Goal: Information Seeking & Learning: Learn about a topic

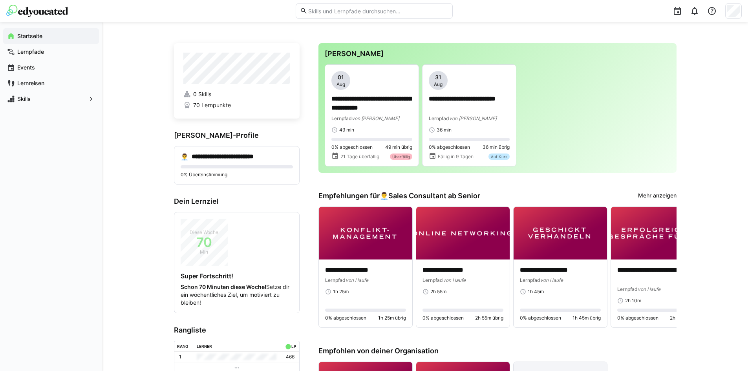
drag, startPoint x: 55, startPoint y: 196, endPoint x: 59, endPoint y: 196, distance: 4.3
click at [59, 196] on div "Startseite Lernpfade Events Lernreisen Skills" at bounding box center [51, 196] width 102 height 349
click at [377, 120] on span "von [PERSON_NAME]" at bounding box center [376, 118] width 48 height 6
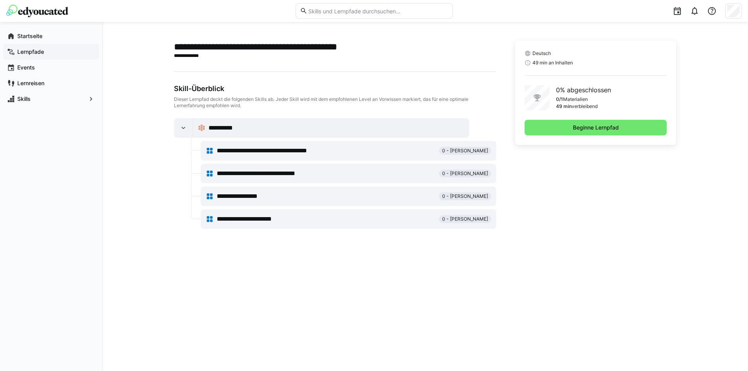
click at [60, 53] on span "Lernpfade" at bounding box center [55, 52] width 79 height 8
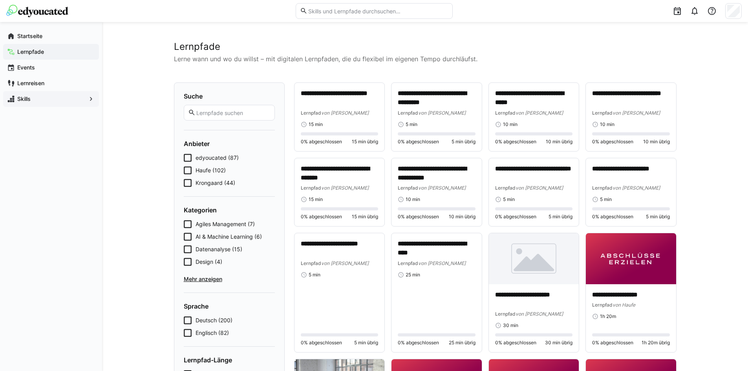
click at [48, 99] on span "Skills" at bounding box center [51, 99] width 70 height 8
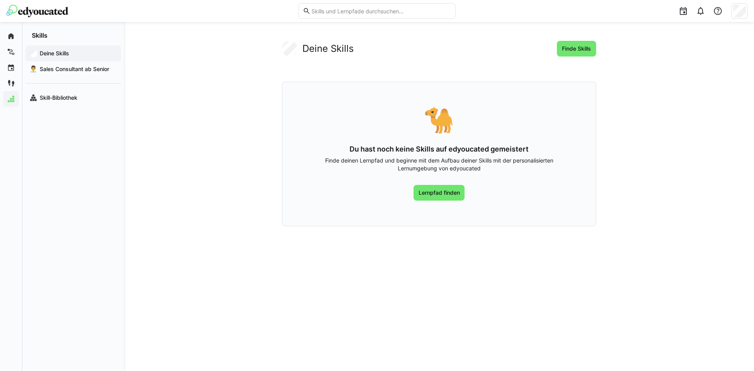
click at [60, 12] on img at bounding box center [37, 11] width 62 height 13
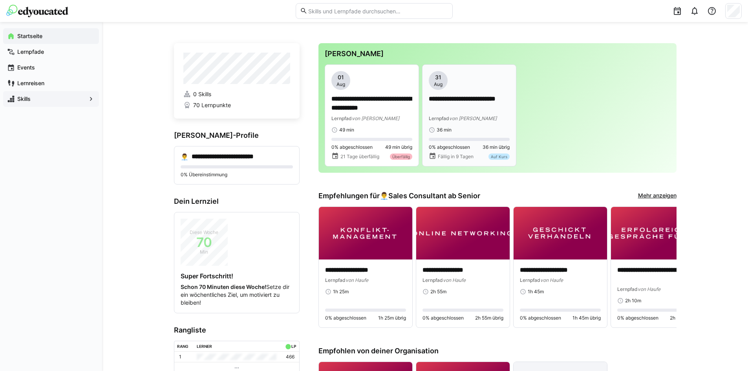
click at [470, 93] on div "**********" at bounding box center [469, 102] width 81 height 62
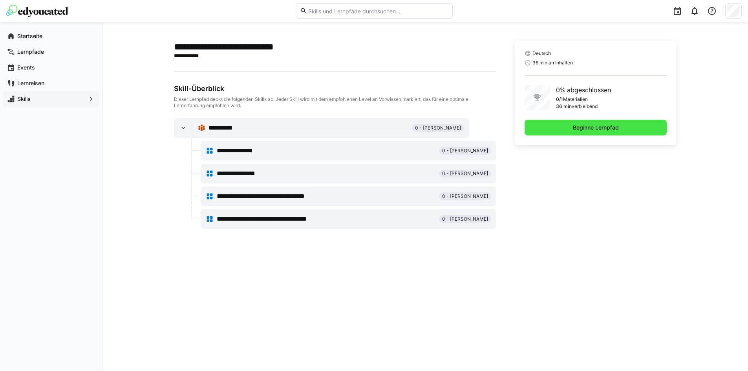
click at [636, 132] on span "Beginne Lernpfad" at bounding box center [596, 128] width 143 height 16
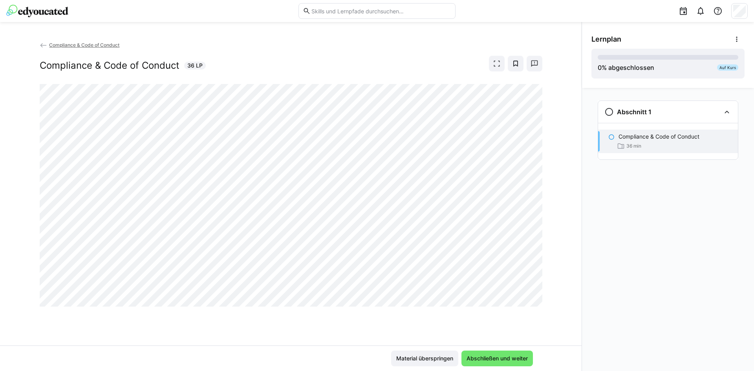
click at [2, 180] on div "Compliance & Code of Conduct Compliance & Code of Conduct 36 LP" at bounding box center [291, 193] width 582 height 305
click at [503, 354] on span "Abschließen und weiter" at bounding box center [497, 359] width 71 height 16
click at [484, 356] on span "Abschließen und weiter" at bounding box center [498, 359] width 64 height 8
click at [594, 307] on div "Abschnitt 1 Compliance & Code of Conduct 36 min" at bounding box center [668, 229] width 172 height 283
click at [456, 323] on div "Compliance & Code of Conduct Compliance & Code of Conduct 36 LP" at bounding box center [291, 193] width 582 height 305
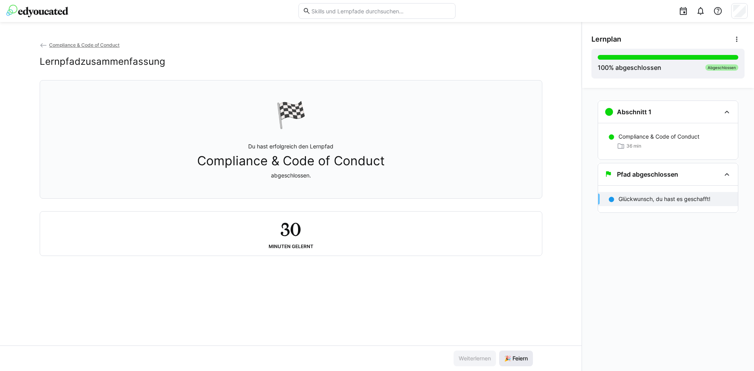
click at [515, 351] on span "🎉 Feiern" at bounding box center [516, 359] width 34 height 16
click at [20, 95] on div "Compliance & Code of Conduct Lernpfadzusammenfassung 🏁 Du hast erfolgreich den …" at bounding box center [291, 193] width 582 height 305
click at [66, 46] on span "Compliance & Code of Conduct" at bounding box center [84, 45] width 70 height 6
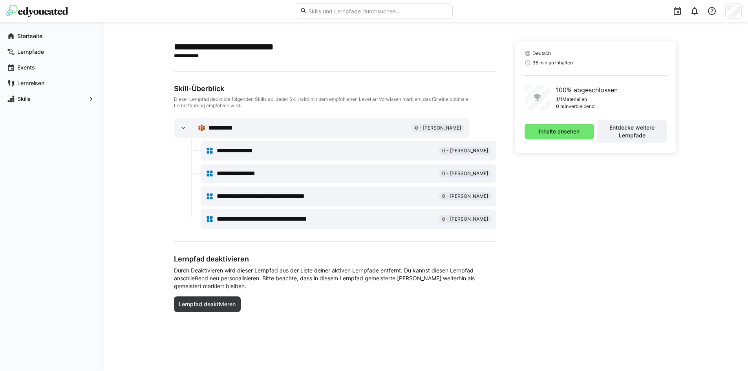
click at [55, 10] on img at bounding box center [37, 11] width 62 height 13
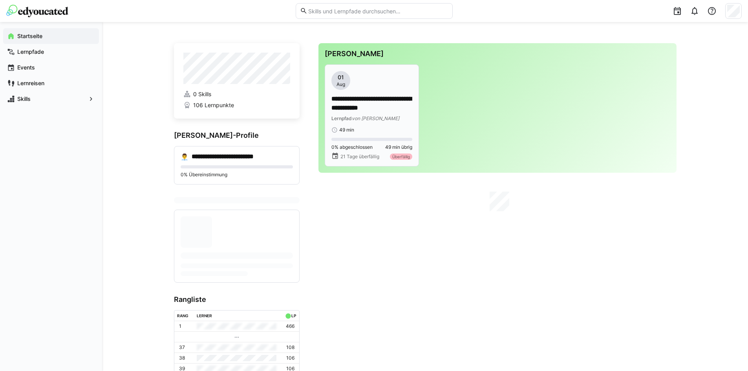
click at [368, 100] on p "**********" at bounding box center [372, 104] width 81 height 18
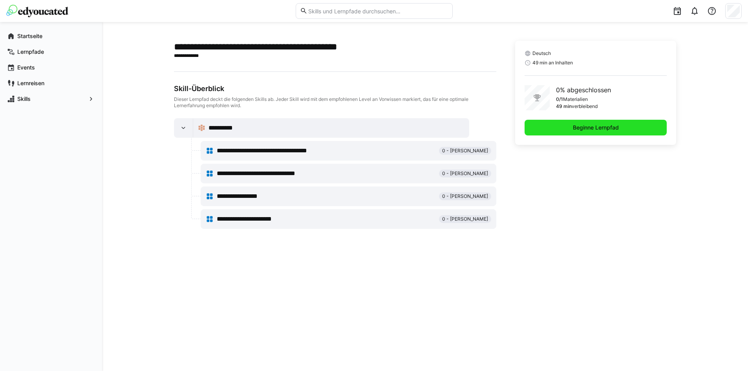
click at [624, 128] on span "Beginne Lernpfad" at bounding box center [596, 128] width 143 height 16
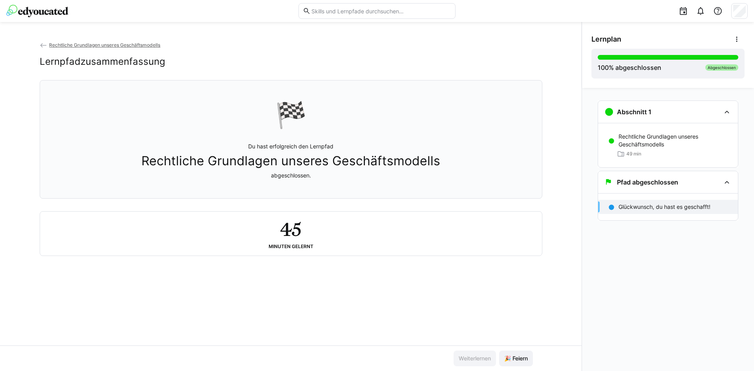
click at [57, 13] on img at bounding box center [37, 11] width 62 height 13
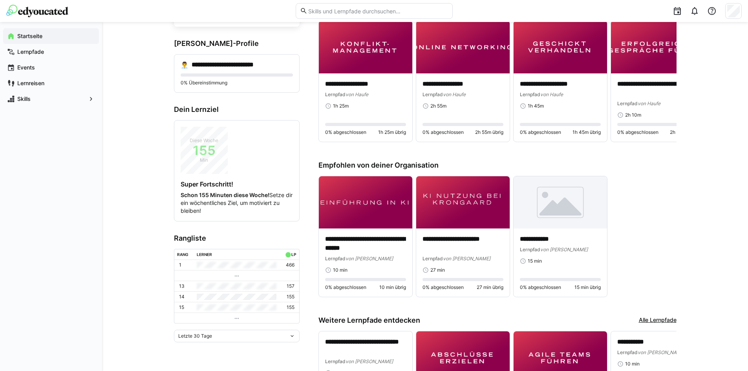
scroll to position [91, 0]
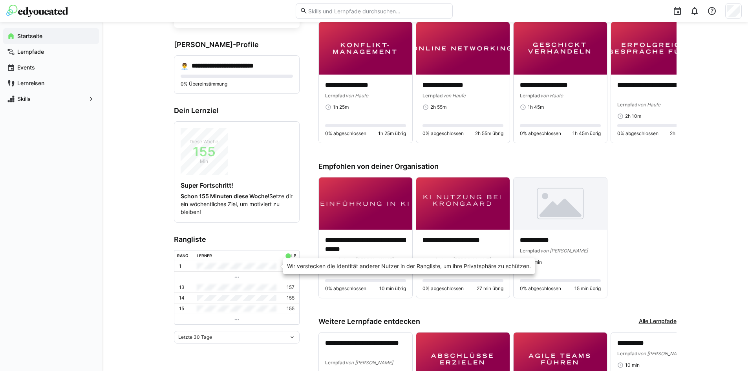
click at [236, 265] on td at bounding box center [237, 266] width 86 height 10
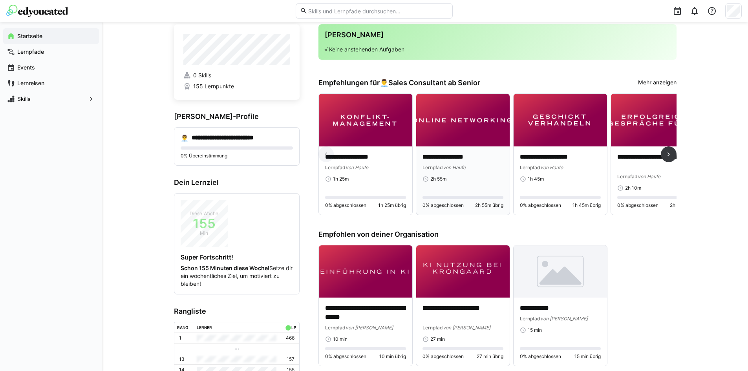
scroll to position [0, 0]
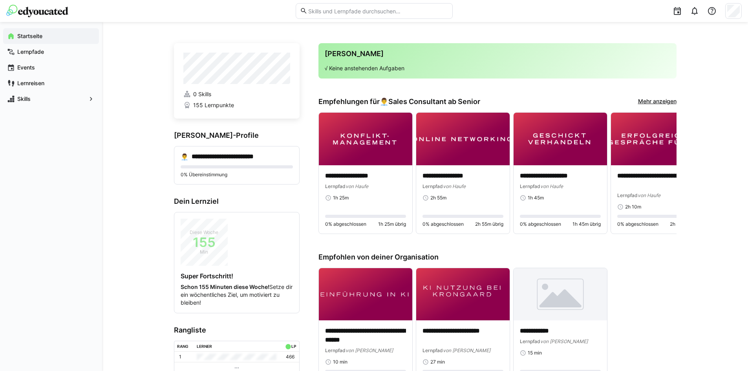
click at [173, 59] on div "**********" at bounding box center [425, 298] width 646 height 552
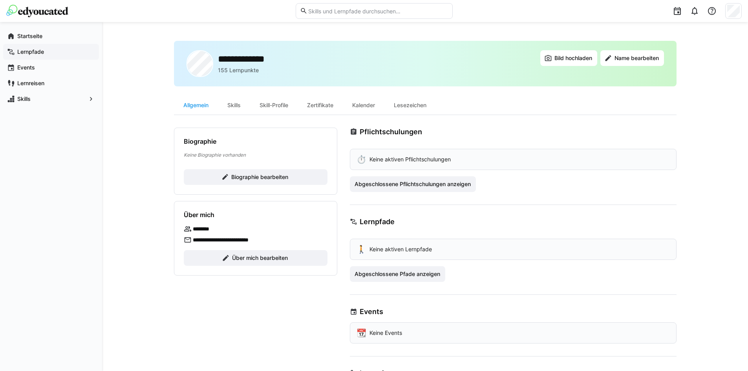
click at [0, 0] on app-navigation-label "Lernpfade" at bounding box center [0, 0] width 0 height 0
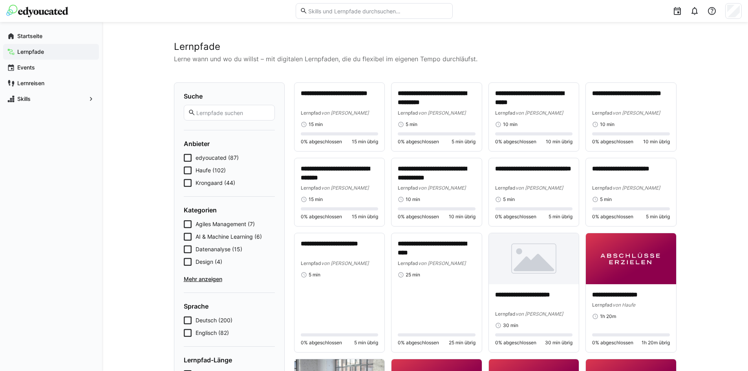
click at [42, 48] on div "Lernpfade" at bounding box center [51, 52] width 96 height 16
click at [0, 0] on app-navigation-label "Events" at bounding box center [0, 0] width 0 height 0
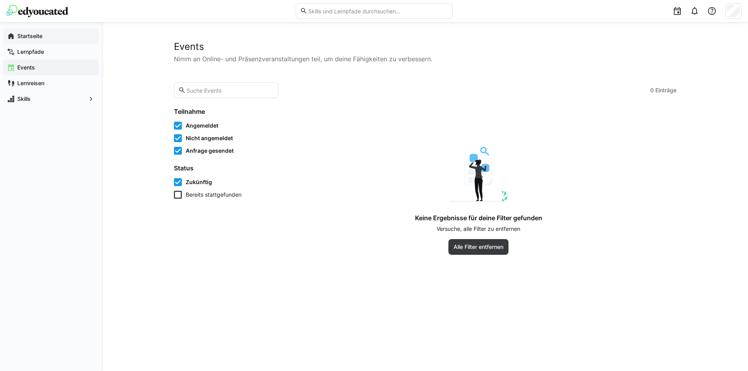
click at [43, 28] on div "Startseite" at bounding box center [51, 36] width 96 height 16
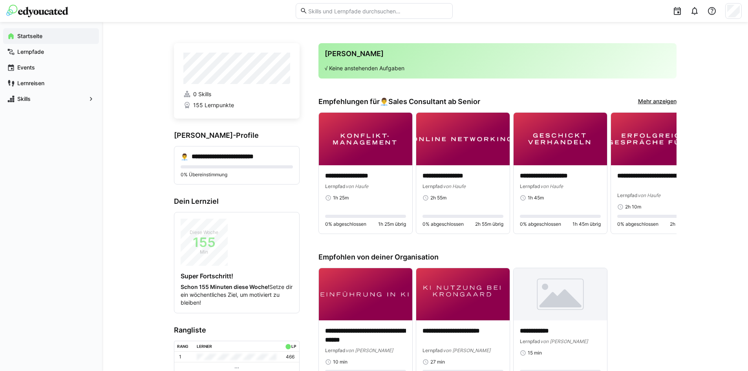
click at [19, 212] on div "Startseite Lernpfade Events Lernreisen Skills" at bounding box center [51, 196] width 102 height 349
click at [58, 8] on img at bounding box center [37, 11] width 62 height 13
click at [0, 0] on app-navigation-label "Lernpfade" at bounding box center [0, 0] width 0 height 0
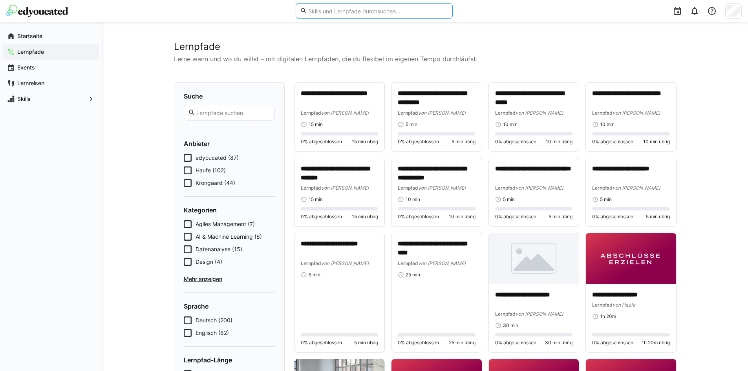
click at [346, 12] on input "text" at bounding box center [378, 10] width 141 height 7
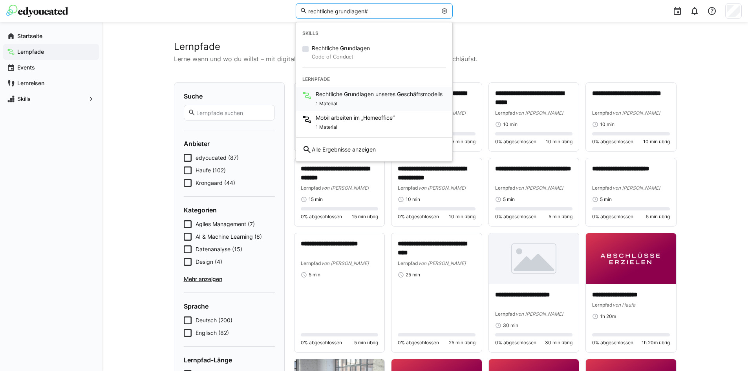
type input "rechtliche grundlagen#"
click at [371, 97] on span "Rechtliche Grundlagen unseres Geschäftsmodells" at bounding box center [379, 94] width 127 height 8
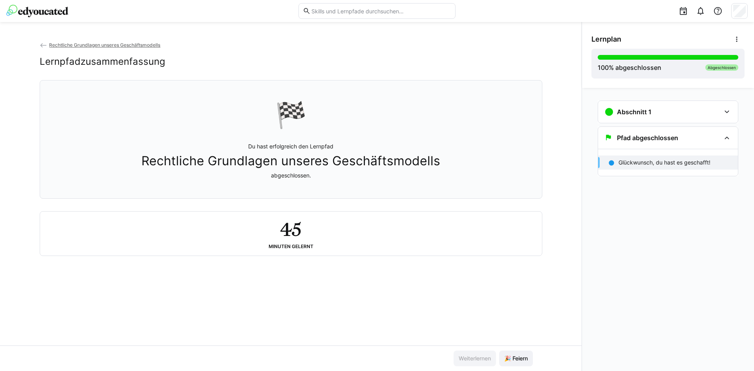
click at [53, 44] on span "Rechtliche Grundlagen unseres Geschäftsmodells" at bounding box center [104, 45] width 111 height 6
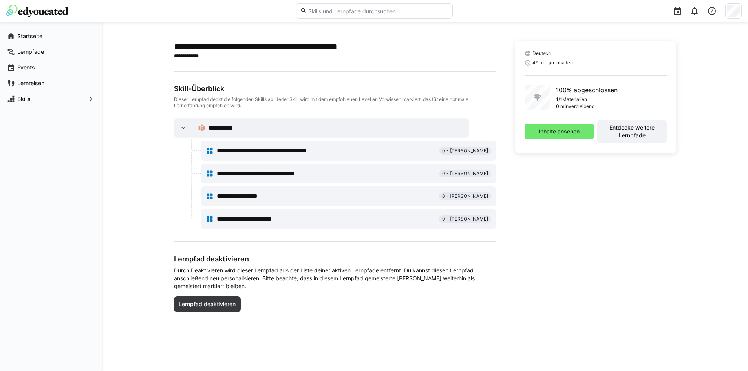
click at [51, 9] on img at bounding box center [37, 11] width 62 height 13
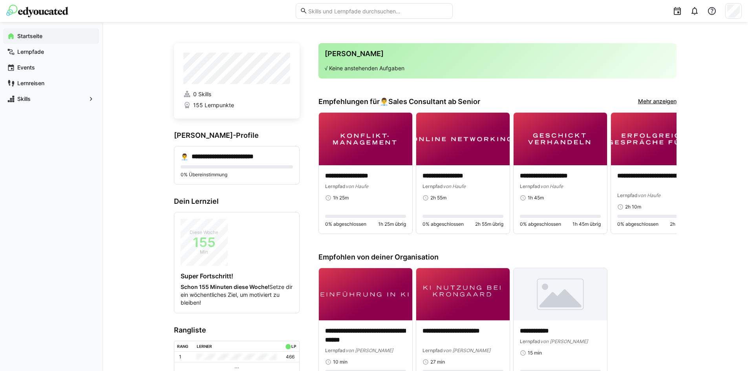
click at [53, 199] on div "Startseite Lernpfade Events Lernreisen Skills" at bounding box center [51, 196] width 102 height 349
